Goal: Task Accomplishment & Management: Manage account settings

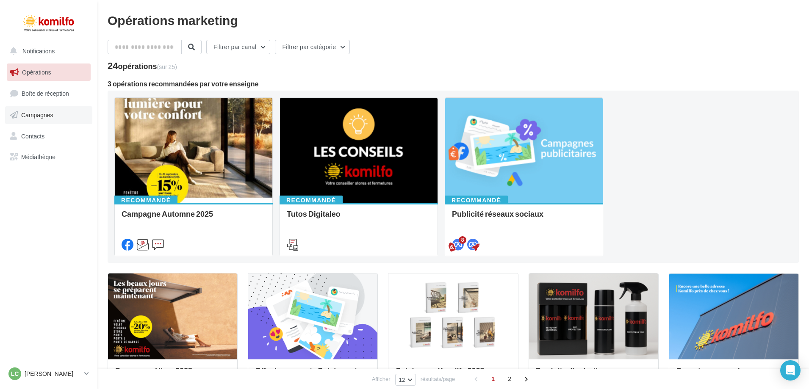
click at [52, 120] on link "Campagnes" at bounding box center [48, 115] width 87 height 18
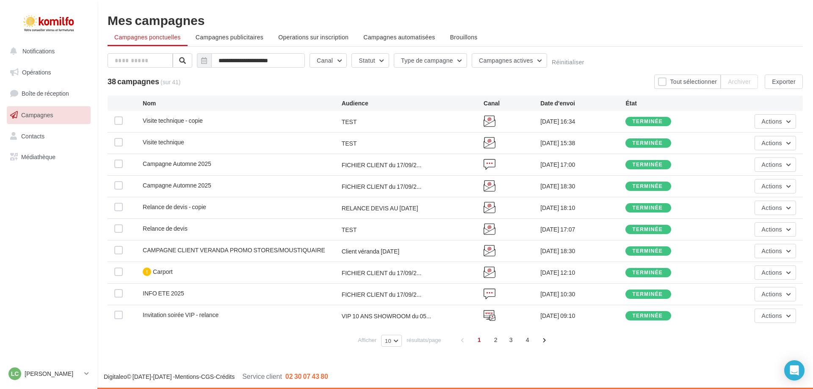
click at [195, 122] on span "Visite technique - copie" at bounding box center [173, 120] width 60 height 7
click at [164, 125] on div "Visite technique - copie" at bounding box center [242, 121] width 199 height 11
click at [117, 119] on label at bounding box center [118, 120] width 8 height 8
click at [117, 124] on label at bounding box center [118, 120] width 8 height 8
click at [170, 117] on span "Visite technique - copie" at bounding box center [173, 120] width 60 height 7
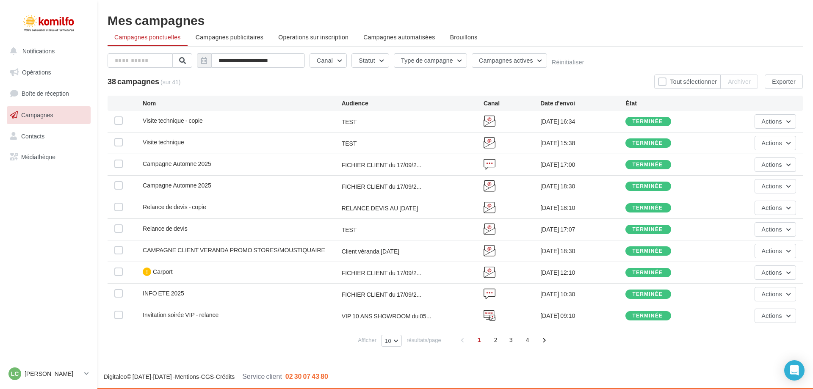
click at [172, 120] on span "Visite technique - copie" at bounding box center [173, 120] width 60 height 7
drag, startPoint x: 216, startPoint y: 126, endPoint x: 654, endPoint y: 122, distance: 437.5
click at [654, 122] on div "terminée" at bounding box center [647, 122] width 30 height 6
click at [786, 123] on button "Actions" at bounding box center [776, 121] width 42 height 14
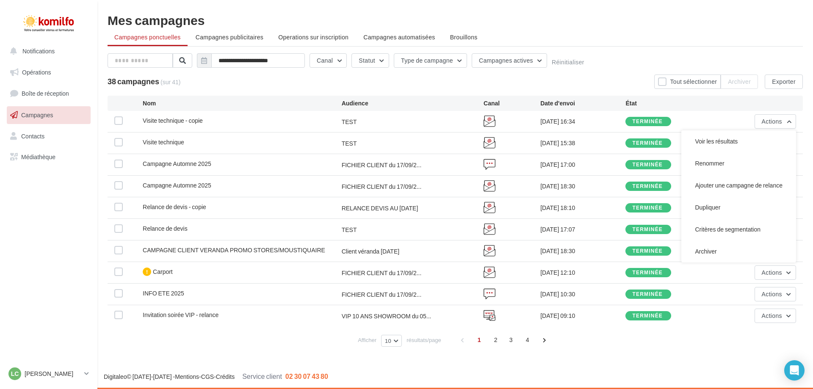
click at [180, 125] on div "Visite technique - copie" at bounding box center [173, 120] width 60 height 8
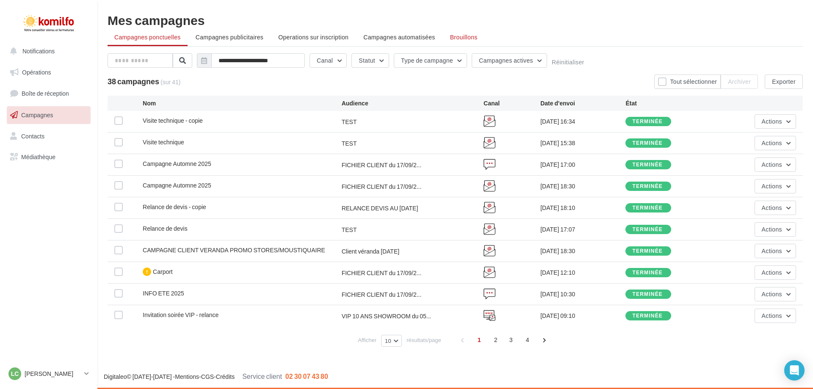
click at [467, 33] on li "Brouillons" at bounding box center [463, 37] width 41 height 15
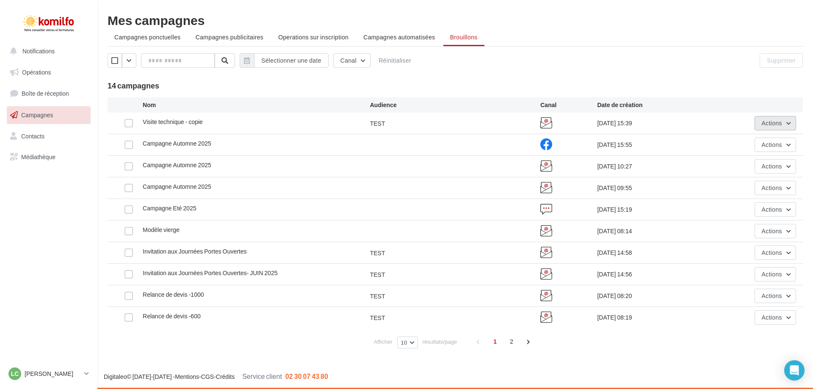
click at [790, 123] on button "Actions" at bounding box center [776, 123] width 42 height 14
click at [774, 138] on button "Editer" at bounding box center [753, 143] width 85 height 22
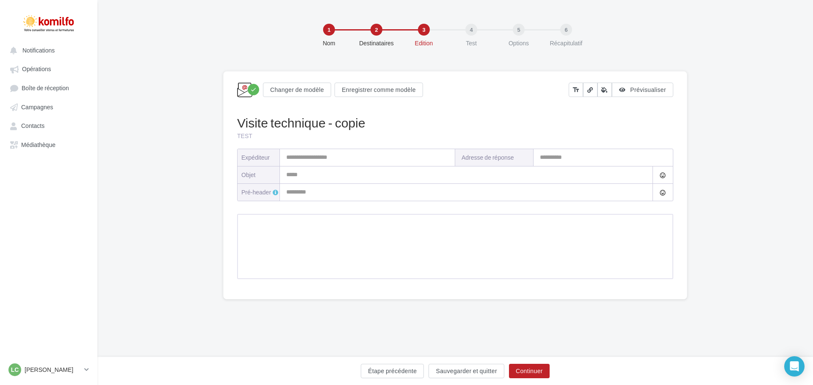
type input "**********"
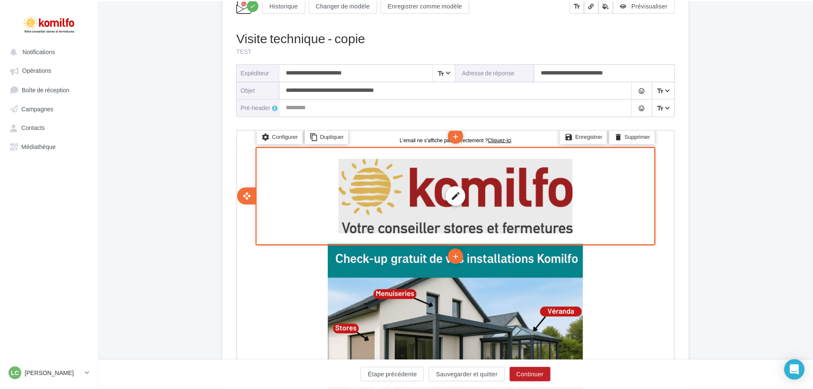
scroll to position [42, 0]
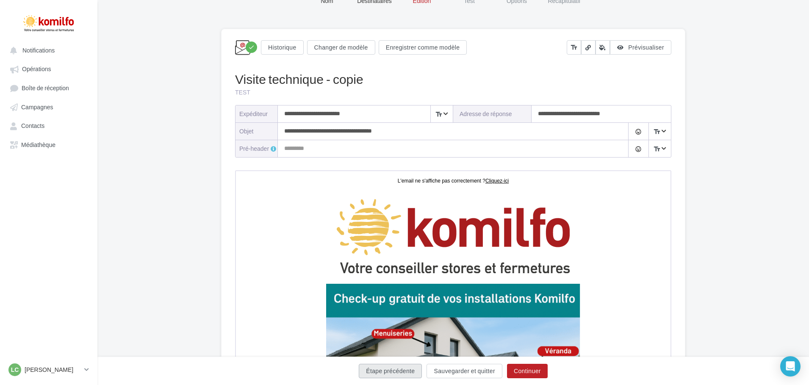
click at [374, 368] on button "Étape précédente" at bounding box center [390, 371] width 63 height 14
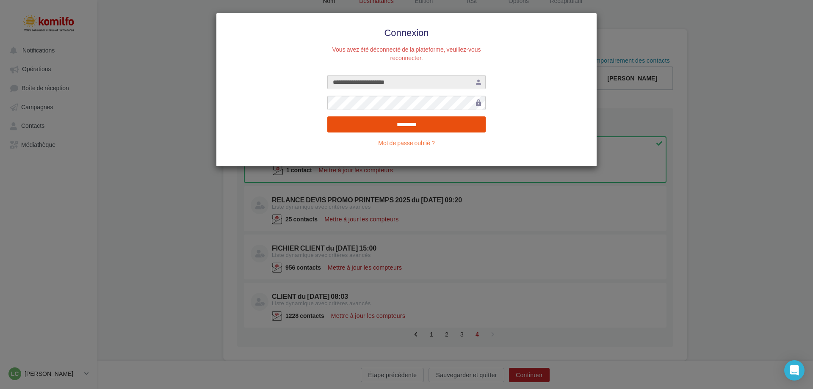
click at [453, 122] on input "*********" at bounding box center [406, 124] width 158 height 16
click at [695, 198] on div "**********" at bounding box center [406, 194] width 813 height 389
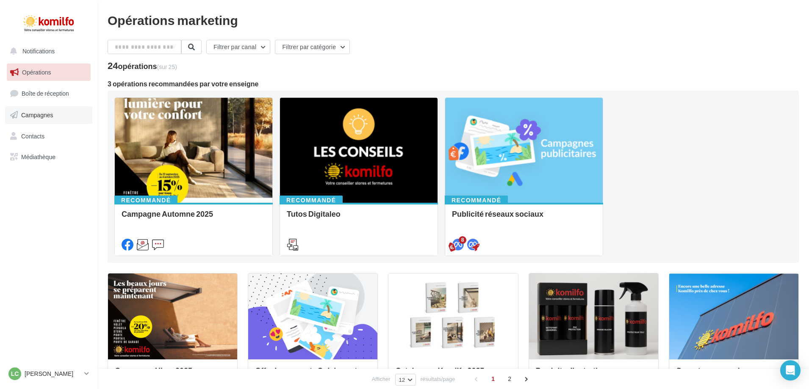
click at [49, 118] on span "Campagnes" at bounding box center [37, 114] width 32 height 7
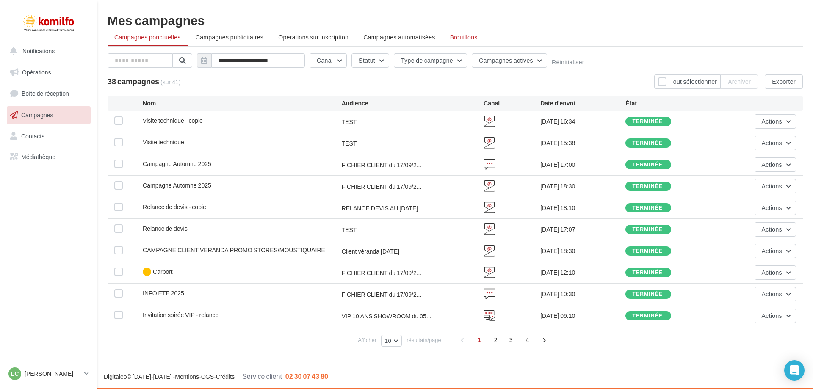
click at [469, 36] on span "Brouillons" at bounding box center [464, 36] width 28 height 7
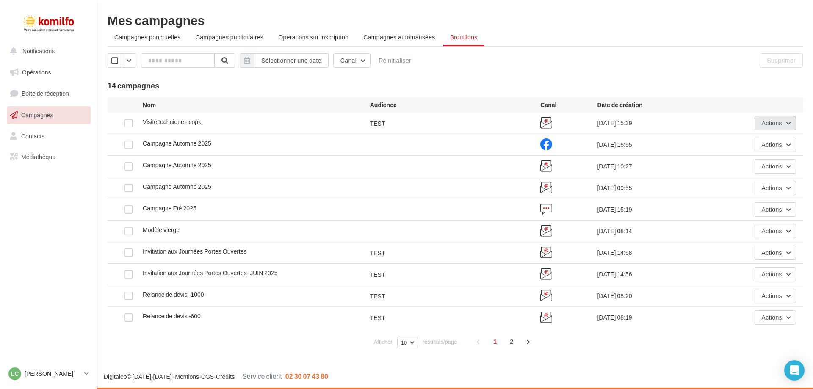
click at [772, 124] on span "Actions" at bounding box center [772, 122] width 20 height 7
click at [743, 150] on button "Editer" at bounding box center [753, 143] width 85 height 22
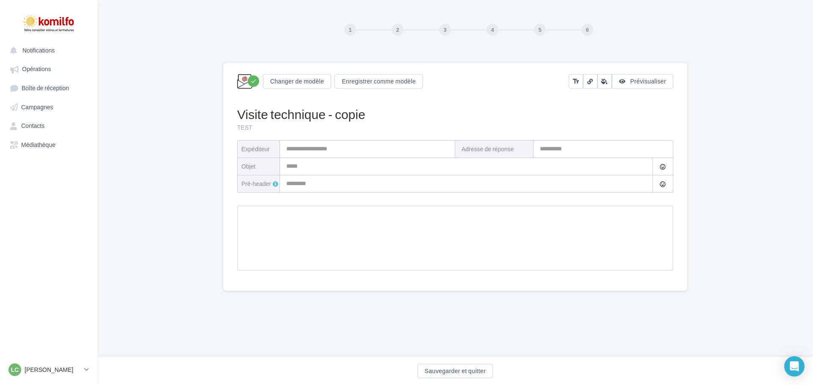
type input "**********"
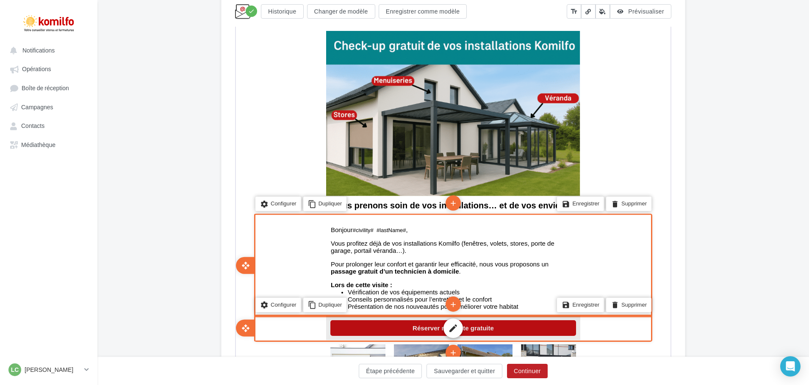
scroll to position [339, 0]
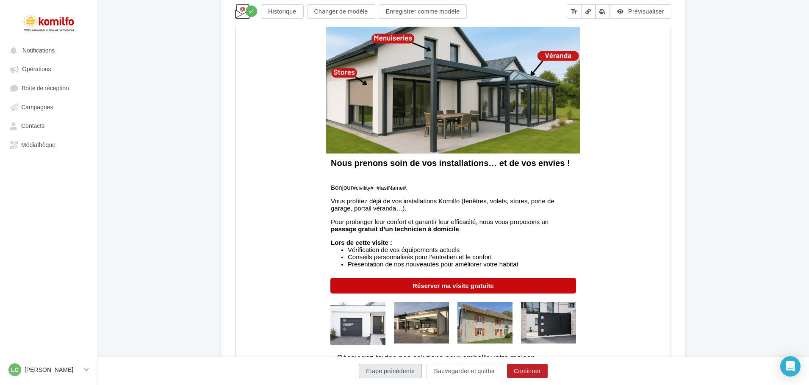
click at [410, 369] on button "Étape précédente" at bounding box center [390, 371] width 63 height 14
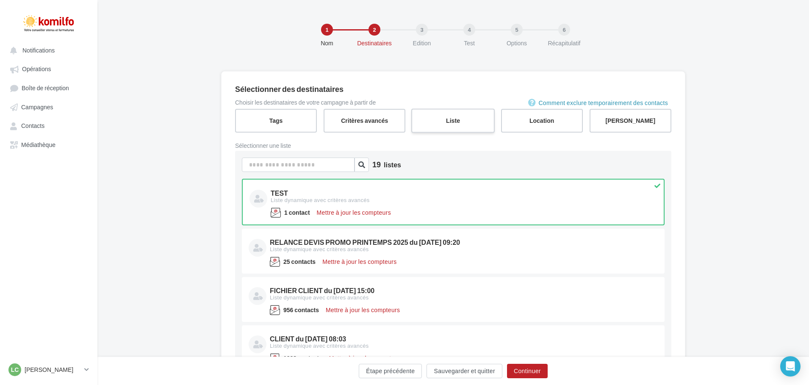
drag, startPoint x: 457, startPoint y: 115, endPoint x: 455, endPoint y: 108, distance: 6.5
click at [455, 110] on label "Liste" at bounding box center [452, 120] width 83 height 24
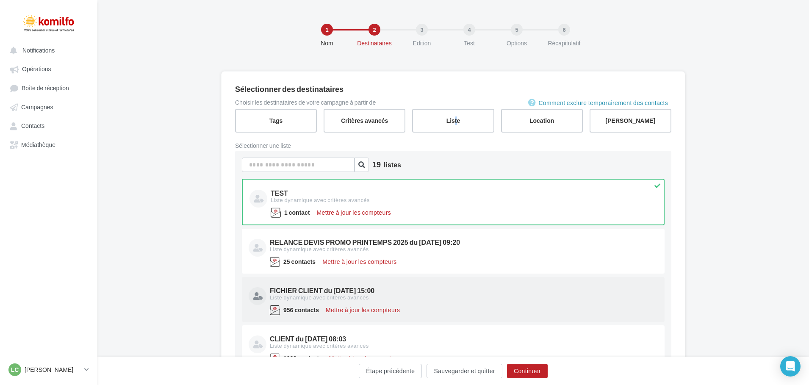
scroll to position [68, 0]
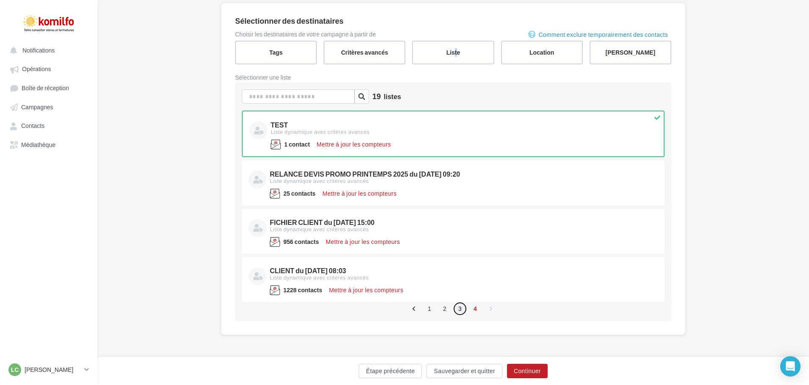
click at [457, 310] on link "3" at bounding box center [460, 309] width 14 height 14
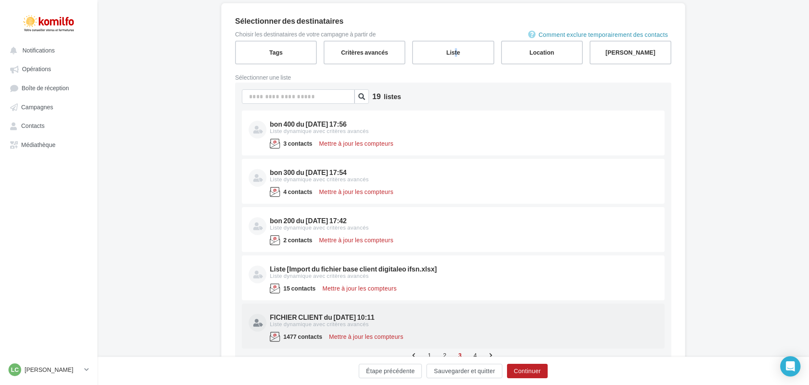
scroll to position [111, 0]
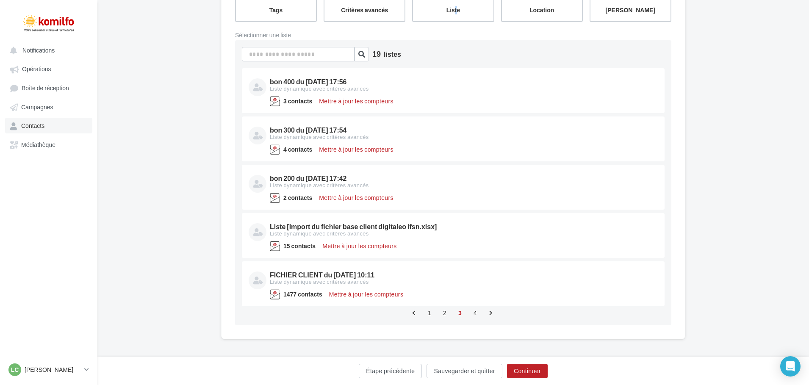
click at [21, 130] on span "Contacts" at bounding box center [32, 125] width 23 height 7
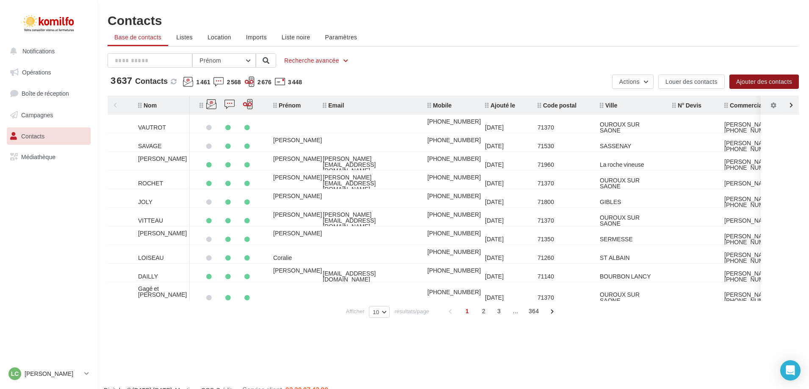
click at [766, 81] on button "Ajouter des contacts" at bounding box center [763, 82] width 69 height 14
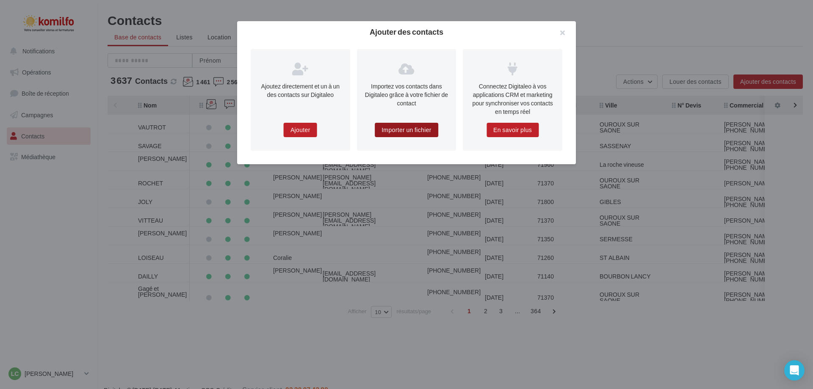
click at [393, 130] on button "Importer un fichier" at bounding box center [407, 130] width 64 height 14
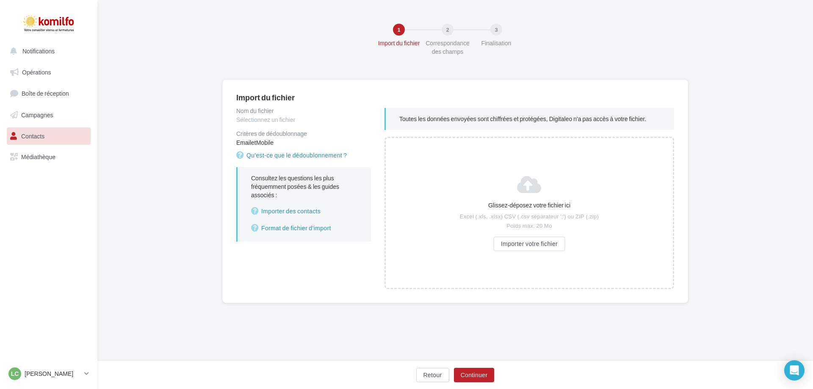
drag, startPoint x: 434, startPoint y: 224, endPoint x: 428, endPoint y: 311, distance: 86.6
click at [428, 311] on div "Import du fichier Nom du fichier Sélectionnez un fichier Critères de dédoublonn…" at bounding box center [455, 205] width 716 height 251
click at [354, 351] on div "1 Import du fichier 2 Correspondance des champs 3 Finalisation Import du fichie…" at bounding box center [455, 180] width 716 height 361
click at [471, 371] on button "Continuer" at bounding box center [474, 375] width 41 height 14
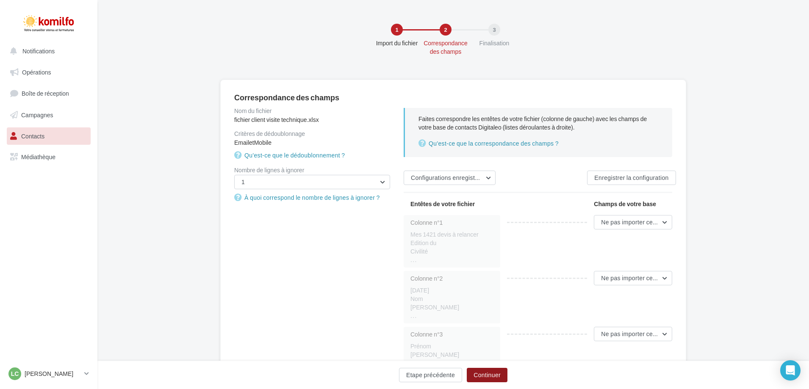
scroll to position [42, 0]
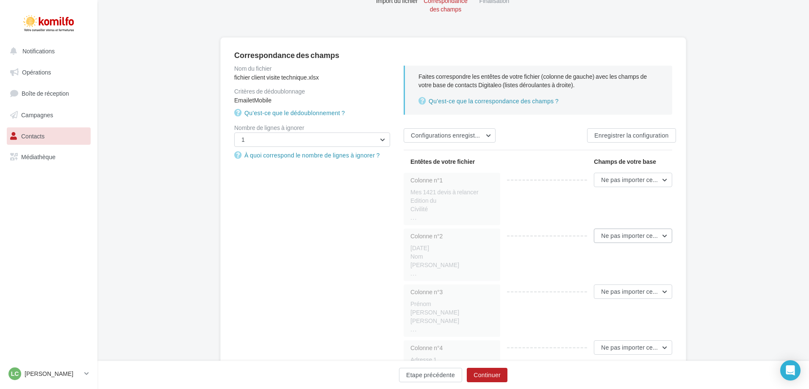
click at [665, 233] on button "Ne pas importer cette colonne" at bounding box center [633, 236] width 78 height 14
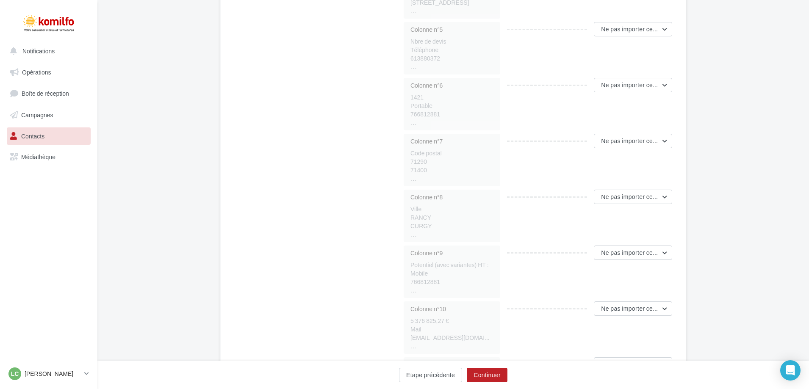
scroll to position [205, 0]
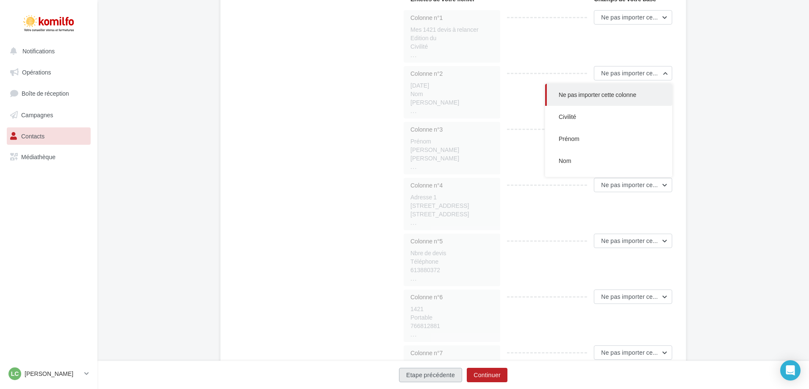
click at [445, 379] on button "Etape précédente" at bounding box center [430, 375] width 63 height 14
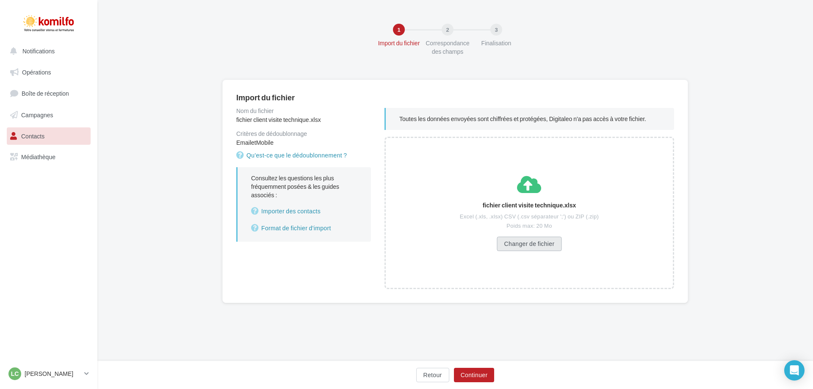
click at [537, 241] on button "Changer de fichier" at bounding box center [529, 244] width 65 height 14
click at [531, 246] on button "Changer de fichier" at bounding box center [529, 244] width 65 height 14
click at [468, 375] on button "Continuer" at bounding box center [474, 375] width 41 height 14
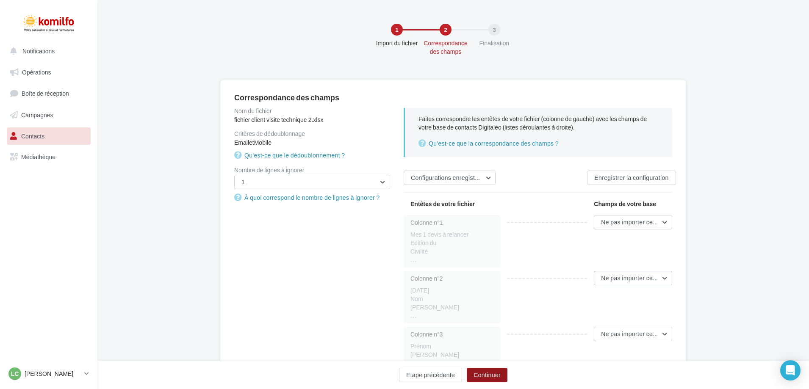
scroll to position [42, 0]
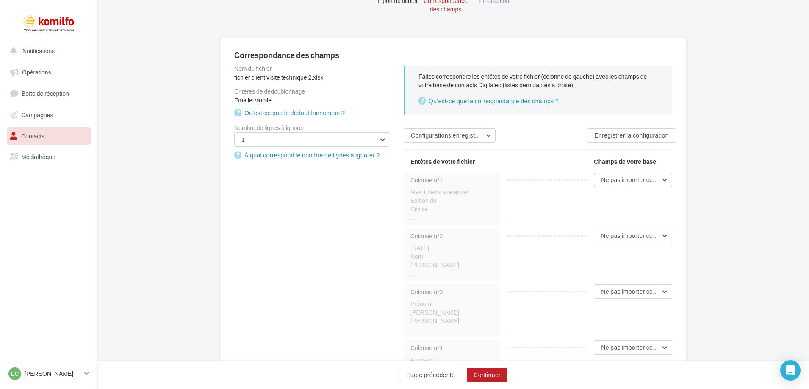
click at [655, 180] on span "Ne pas importer cette colonne" at bounding box center [642, 179] width 82 height 7
click at [479, 213] on li "..." at bounding box center [451, 217] width 83 height 8
click at [648, 238] on span "Ne pas importer cette colonne" at bounding box center [642, 235] width 82 height 7
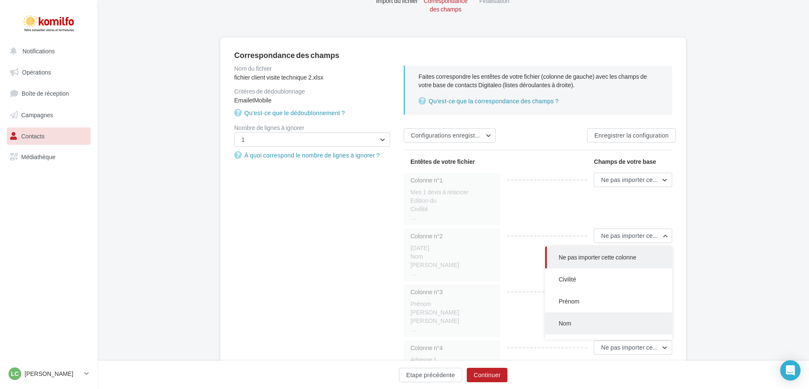
click at [607, 324] on button "Nom" at bounding box center [608, 324] width 127 height 22
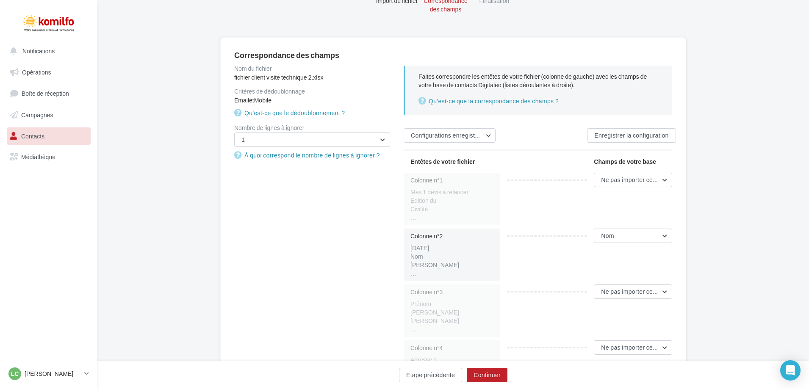
scroll to position [212, 0]
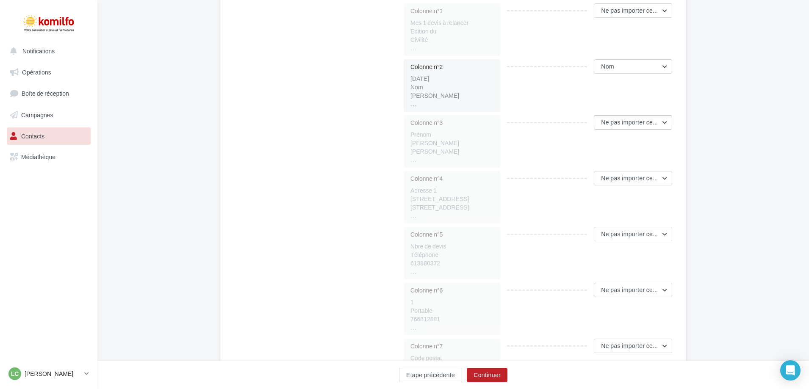
click at [634, 121] on span "Ne pas importer cette colonne" at bounding box center [642, 122] width 82 height 7
click at [596, 188] on button "Prénom" at bounding box center [608, 188] width 127 height 22
click at [628, 174] on button "Ne pas importer cette colonne" at bounding box center [633, 178] width 78 height 14
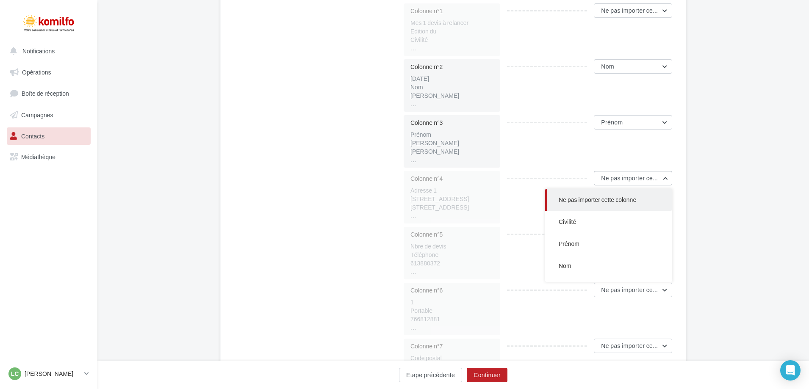
scroll to position [169, 0]
click at [612, 208] on button "Adresse 1" at bounding box center [608, 207] width 127 height 22
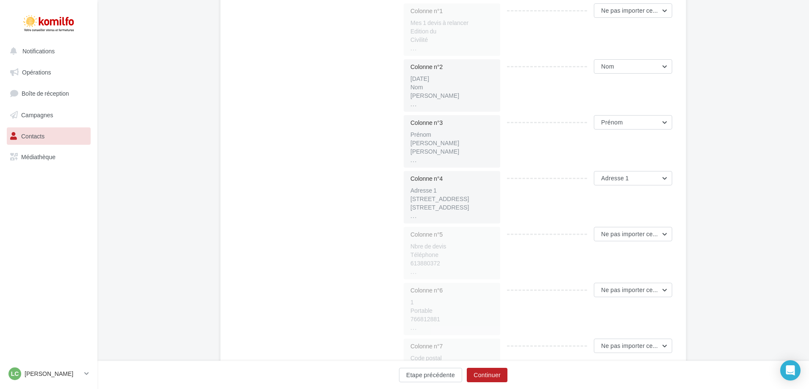
scroll to position [254, 0]
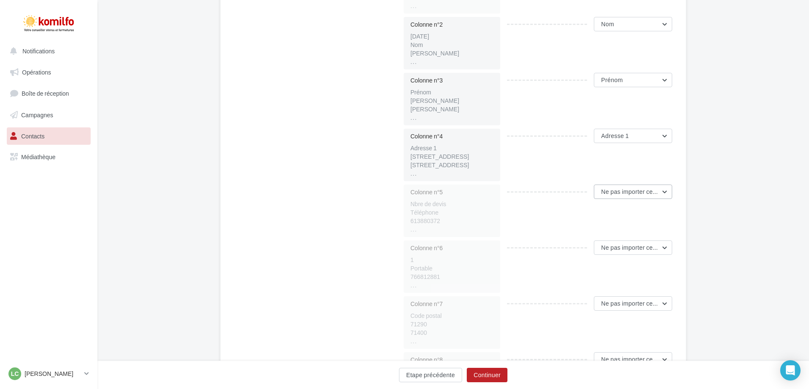
click at [642, 195] on span "Ne pas importer cette colonne" at bounding box center [642, 191] width 82 height 7
click at [594, 257] on button "Mobile" at bounding box center [608, 261] width 127 height 22
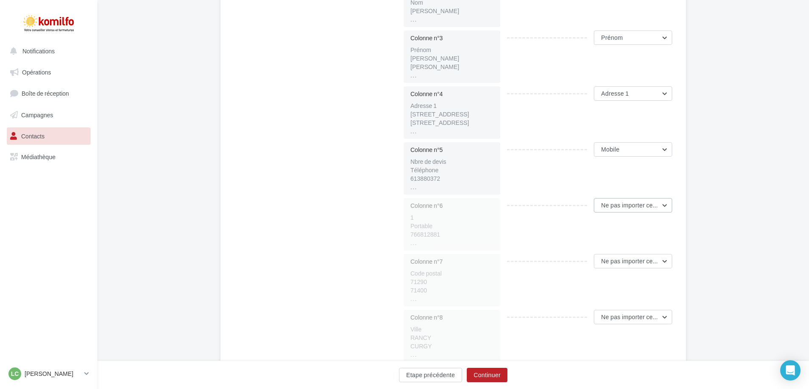
scroll to position [339, 0]
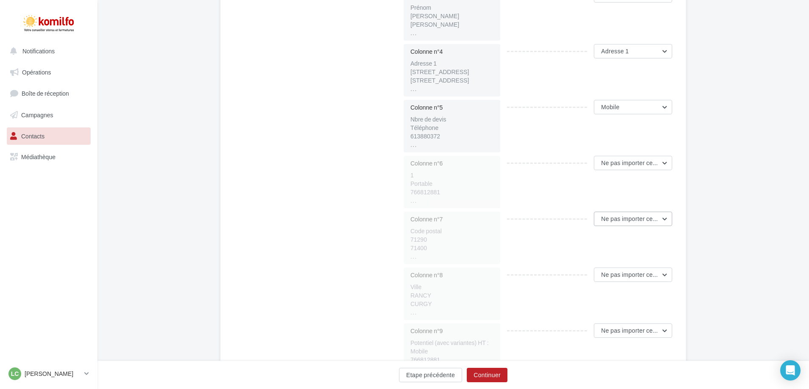
click at [639, 219] on span "Ne pas importer cette colonne" at bounding box center [642, 218] width 82 height 7
click at [609, 289] on button "Code postal" at bounding box center [608, 291] width 127 height 22
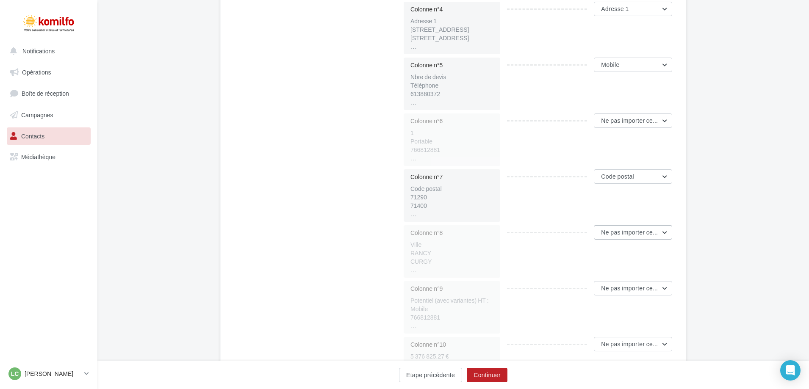
click at [635, 233] on span "Ne pas importer cette colonne" at bounding box center [642, 232] width 82 height 7
click at [602, 278] on button "Ville" at bounding box center [608, 285] width 127 height 22
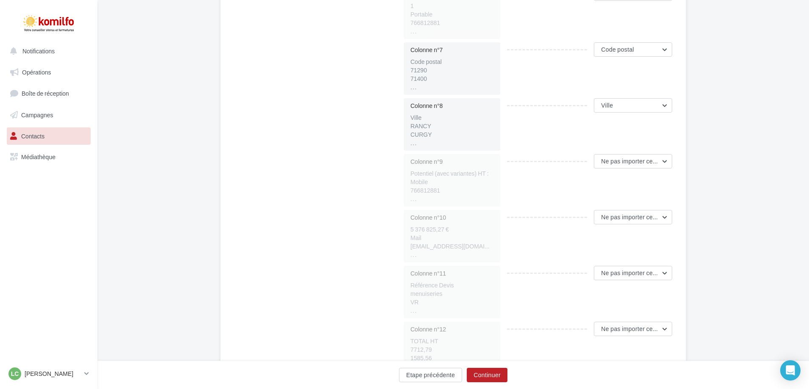
scroll to position [551, 0]
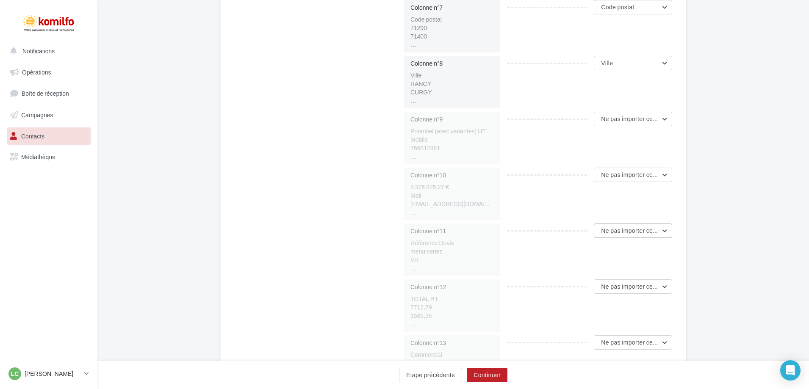
click at [616, 233] on span "Ne pas importer cette colonne" at bounding box center [642, 230] width 82 height 7
click at [454, 302] on li "TOTAL HT" at bounding box center [451, 299] width 83 height 8
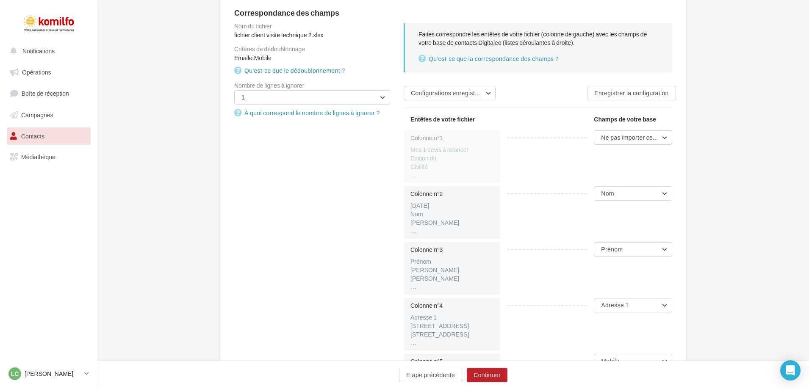
scroll to position [0, 0]
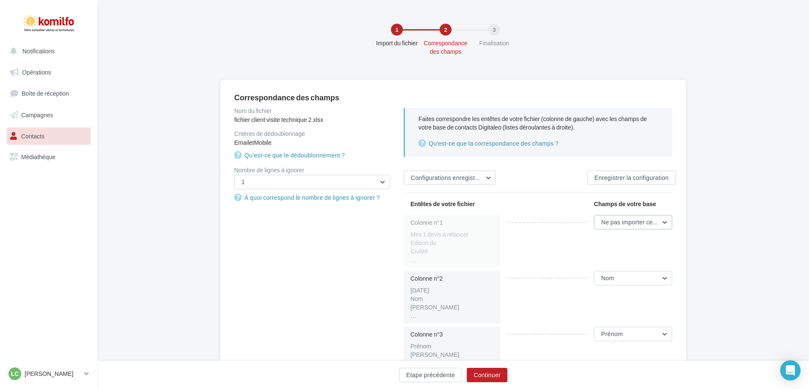
click at [626, 219] on span "Ne pas importer cette colonne" at bounding box center [642, 222] width 82 height 7
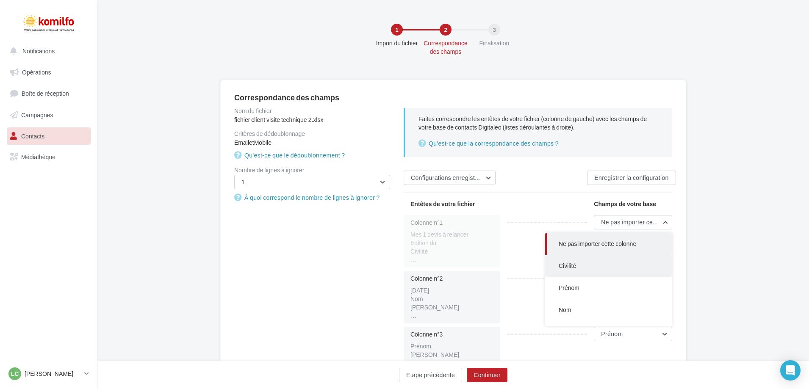
click at [553, 266] on button "Civilité" at bounding box center [608, 266] width 127 height 22
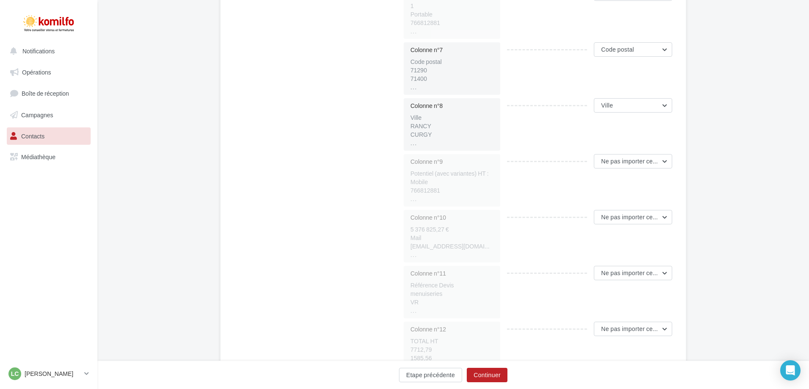
scroll to position [551, 0]
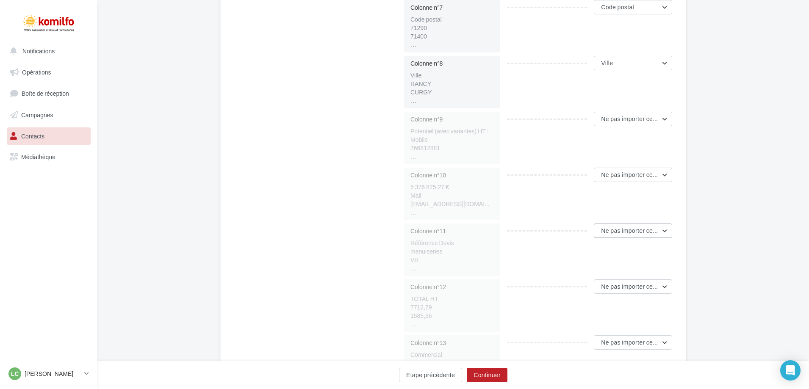
click at [640, 233] on span "Ne pas importer cette colonne" at bounding box center [642, 230] width 82 height 7
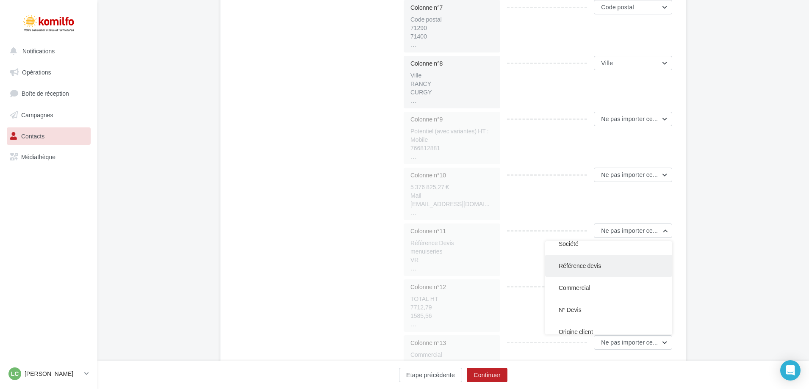
click at [606, 268] on button "Référence devis" at bounding box center [608, 266] width 127 height 22
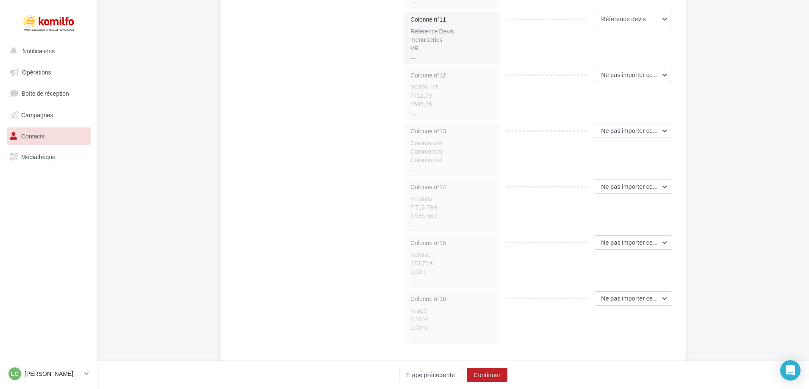
scroll to position [784, 0]
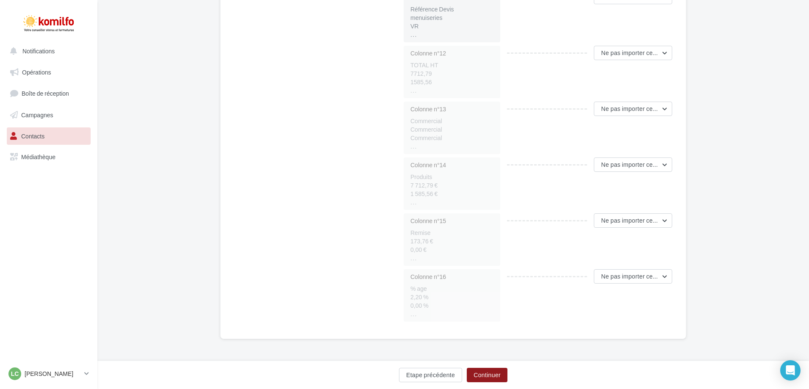
click at [497, 376] on button "Continuer" at bounding box center [487, 375] width 41 height 14
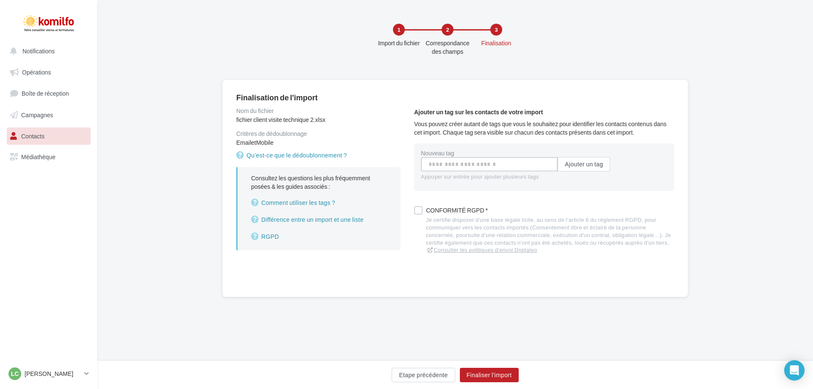
click at [504, 163] on input "Nouveau tag" at bounding box center [489, 164] width 137 height 14
type input "**********"
click at [576, 162] on button "Ajouter un tag" at bounding box center [584, 164] width 53 height 14
click at [419, 212] on label at bounding box center [418, 212] width 8 height 8
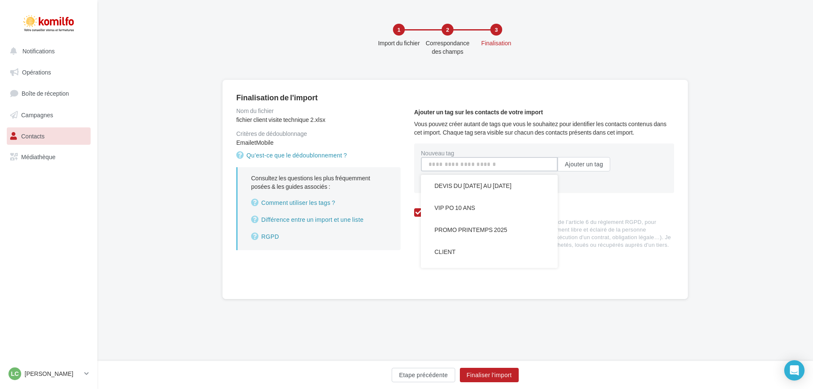
click at [523, 166] on input "Nouveau tag" at bounding box center [489, 164] width 137 height 14
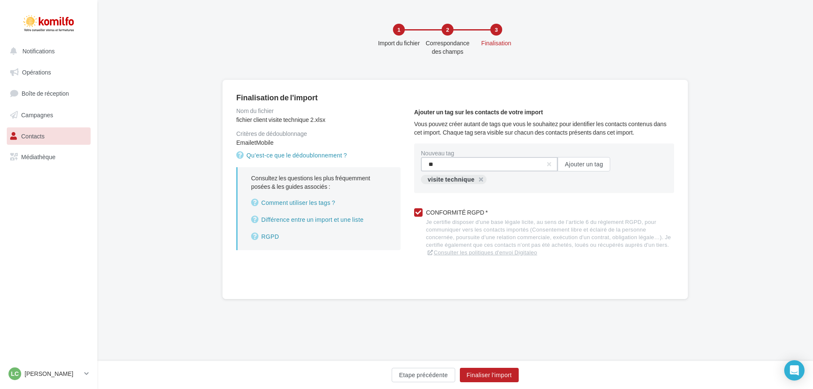
type input "*"
type input "**********"
click at [494, 378] on button "Finaliser l'import" at bounding box center [489, 375] width 59 height 14
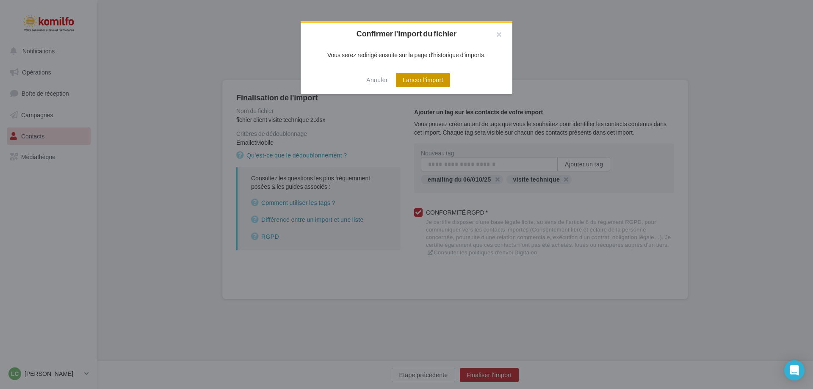
click at [423, 80] on button "Lancer l'import" at bounding box center [423, 80] width 54 height 14
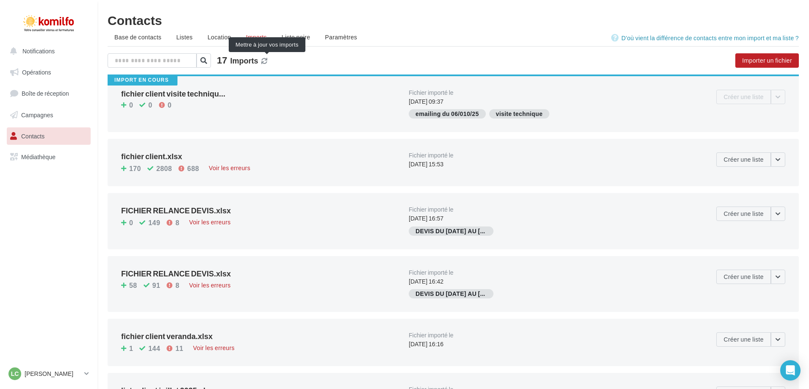
click at [267, 60] on icon at bounding box center [264, 61] width 6 height 6
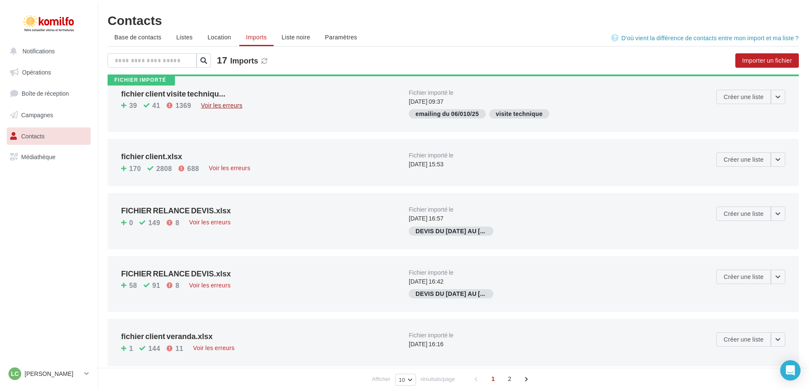
click at [217, 104] on div "Voir les erreurs" at bounding box center [221, 105] width 48 height 9
click at [220, 105] on div "Voir les erreurs" at bounding box center [221, 105] width 48 height 9
click at [240, 105] on div "Voir les erreurs" at bounding box center [221, 105] width 48 height 9
click at [218, 105] on div "Voir les erreurs" at bounding box center [221, 105] width 48 height 9
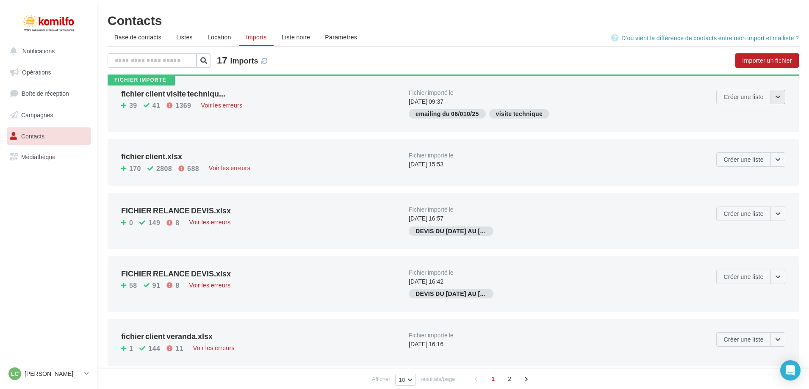
click at [772, 96] on button "button" at bounding box center [778, 97] width 14 height 14
click at [436, 137] on div "Fichier importé fichier client visite techniqu... 39 41 1369 Voir les erreurs F…" at bounding box center [453, 373] width 691 height 597
click at [493, 116] on div "visite technique" at bounding box center [519, 113] width 61 height 9
click at [747, 100] on button "Créer une liste" at bounding box center [743, 97] width 55 height 14
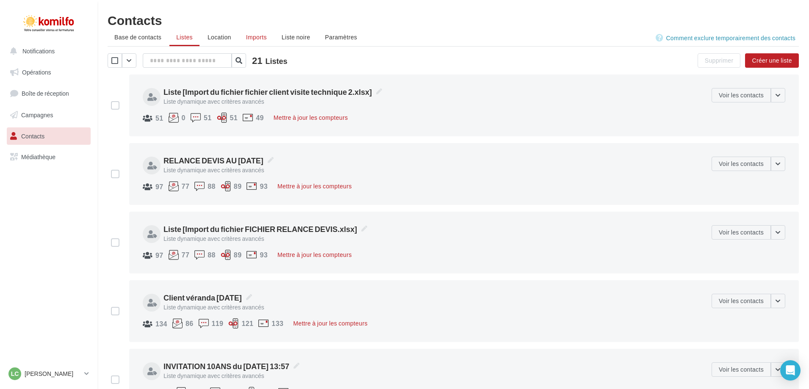
click at [265, 38] on span "Imports" at bounding box center [256, 36] width 21 height 7
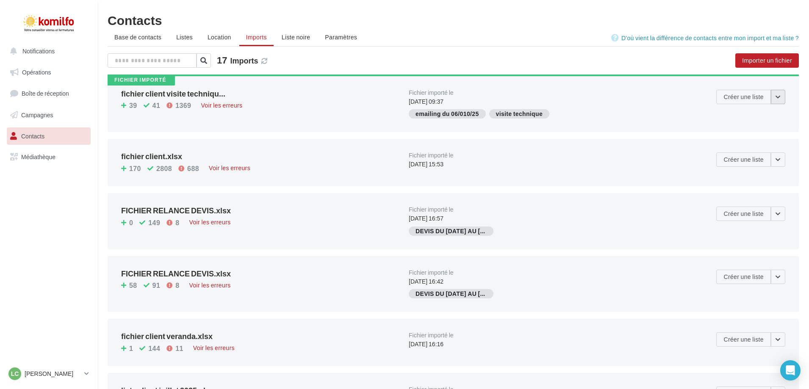
click at [778, 102] on button "button" at bounding box center [778, 97] width 14 height 14
click at [175, 41] on li "Listes" at bounding box center [184, 37] width 30 height 15
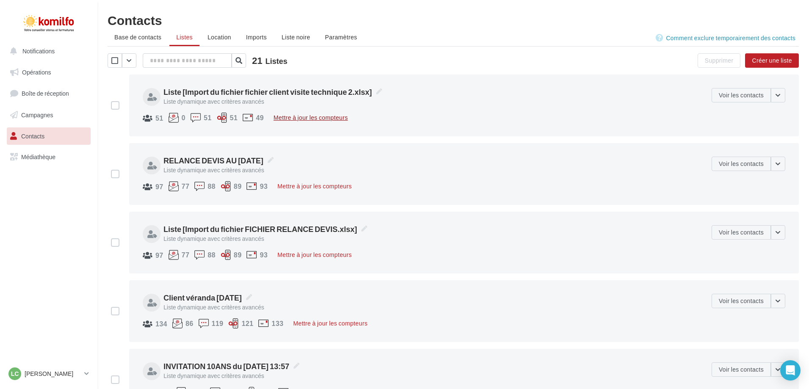
click at [305, 117] on button "Mettre à jour les compteurs" at bounding box center [310, 118] width 81 height 10
click at [734, 94] on button "Voir les contacts" at bounding box center [740, 95] width 59 height 14
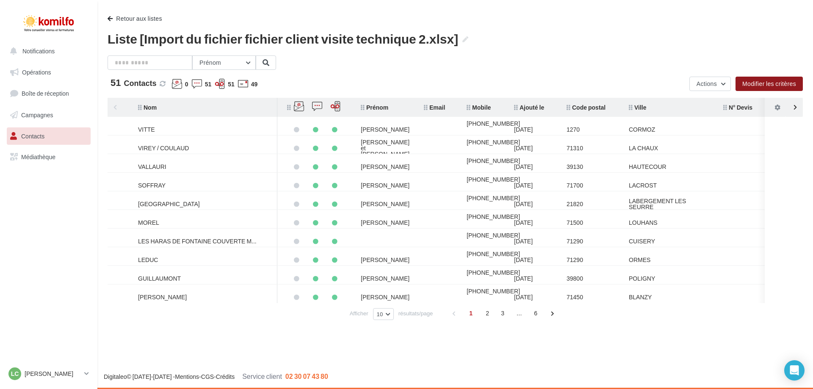
click at [769, 80] on button "Modifier les critères" at bounding box center [769, 84] width 67 height 14
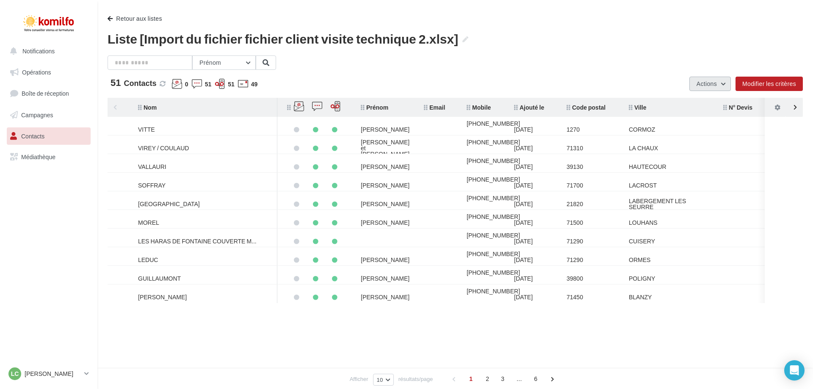
click at [718, 84] on button "Actions" at bounding box center [710, 84] width 42 height 14
click at [652, 61] on div "Prénom Prénom Nom Email Mobile Téléphone Fixe" at bounding box center [455, 62] width 695 height 14
click at [793, 84] on button "Modifier les critères" at bounding box center [769, 84] width 67 height 14
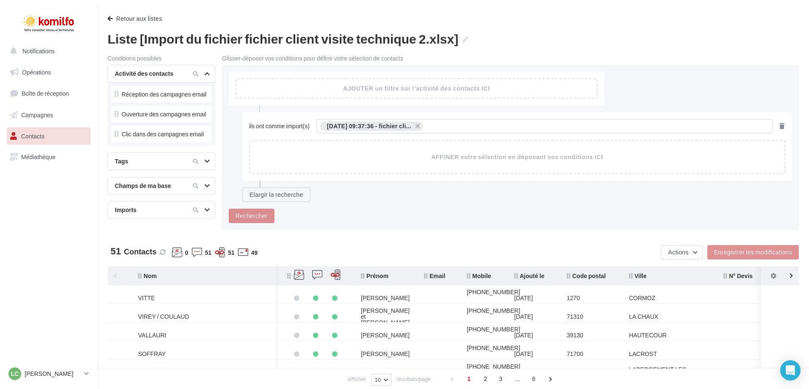
scroll to position [42, 0]
